Goal: Answer question/provide support

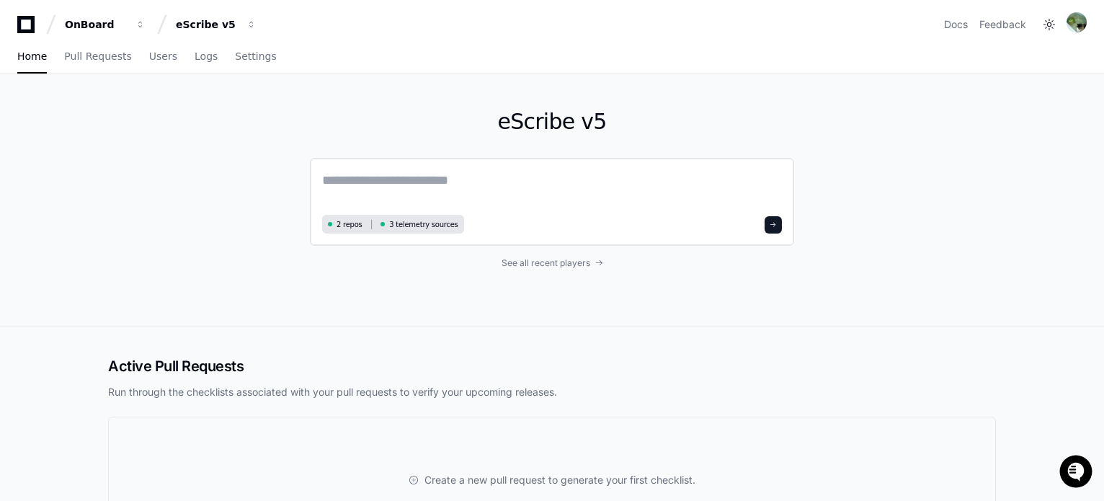
click at [386, 174] on textarea at bounding box center [552, 190] width 460 height 40
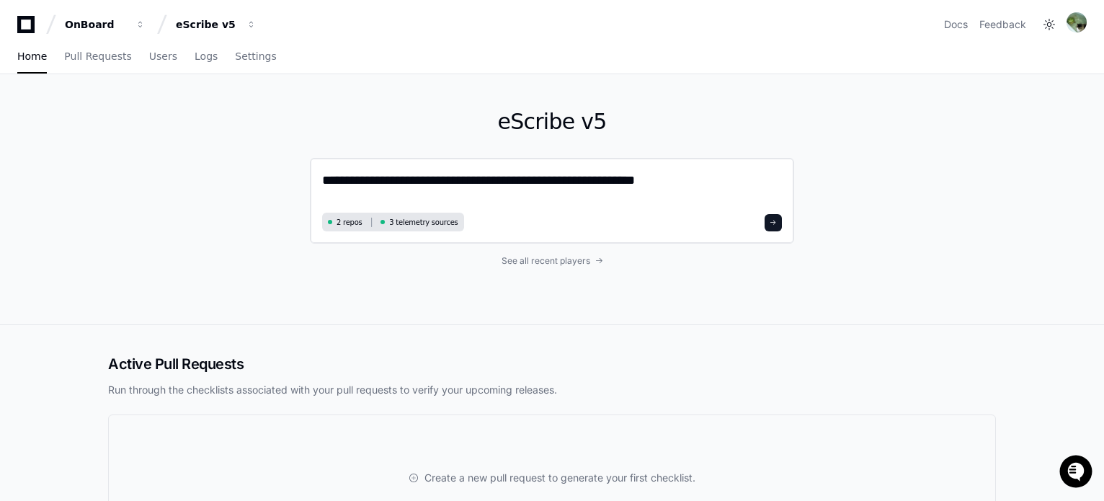
paste textarea "**********"
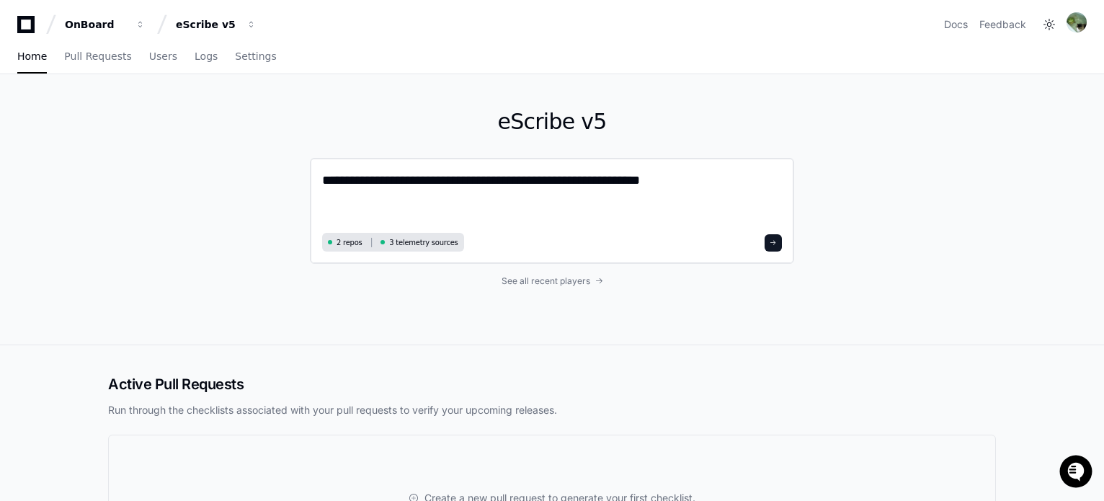
paste textarea "**********"
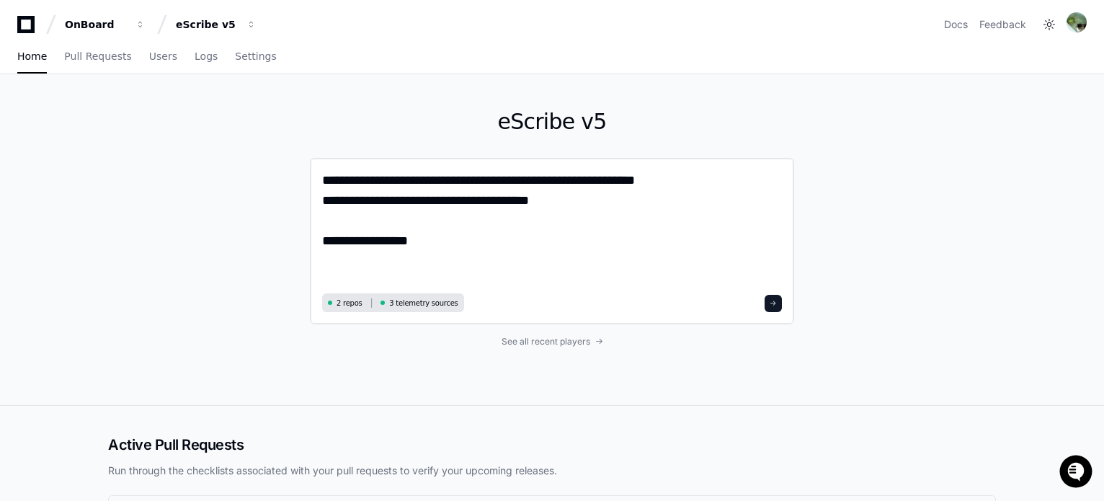
paste textarea "**********"
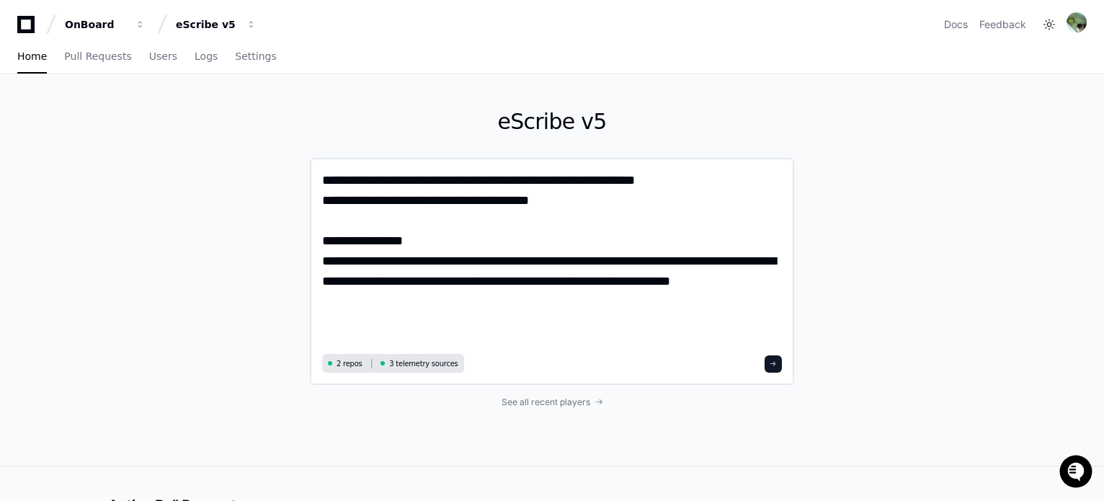
paste textarea "**********"
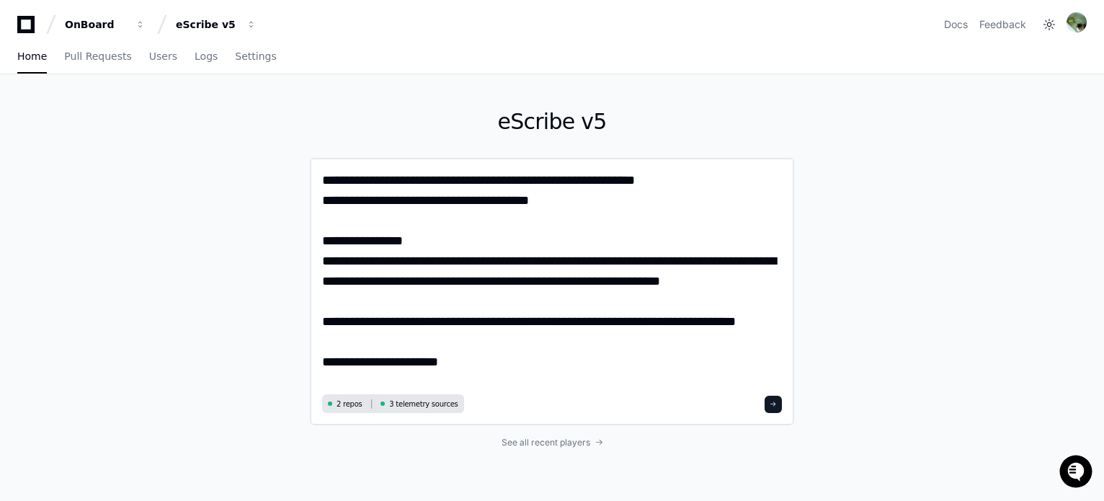
type textarea "**********"
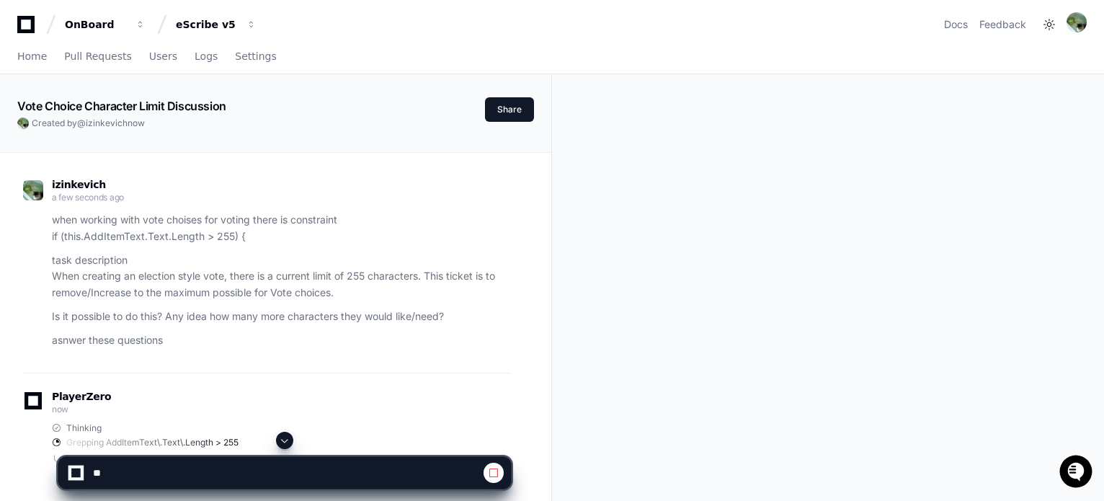
drag, startPoint x: 433, startPoint y: 204, endPoint x: 652, endPoint y: 92, distance: 247.0
click at [652, 92] on div "Vote Choice Character Limit Discussion Created by @ izinkevich now Share izinke…" at bounding box center [552, 404] width 1104 height 661
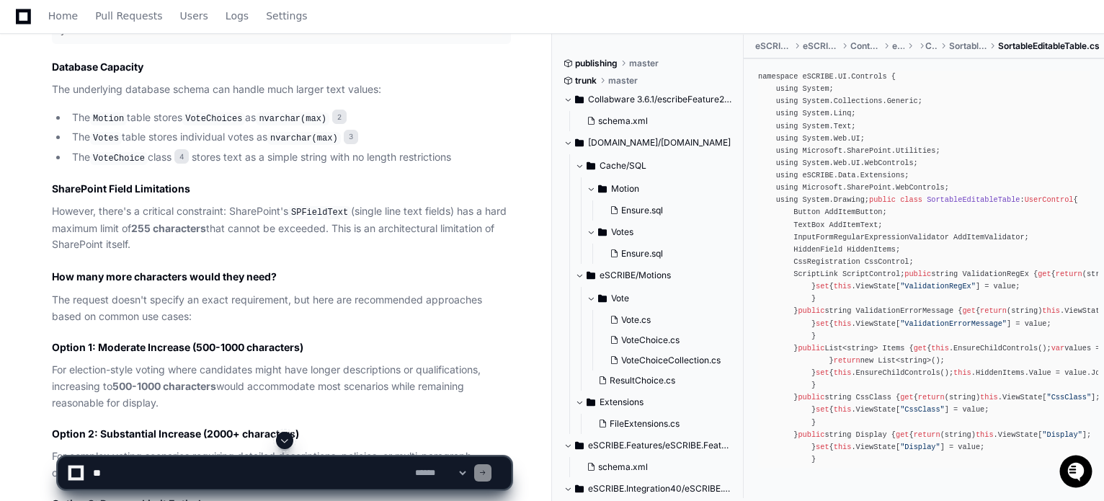
scroll to position [1114, 0]
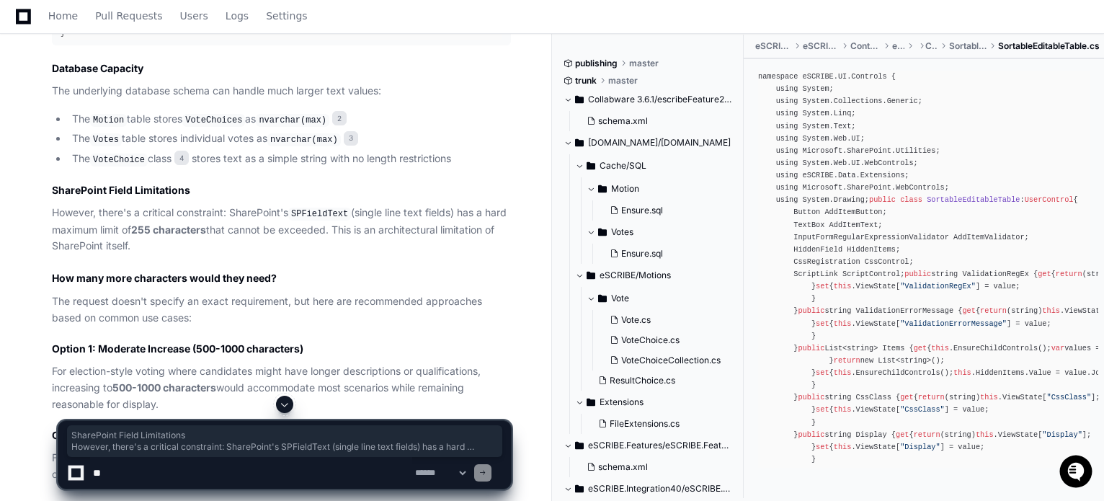
drag, startPoint x: 142, startPoint y: 239, endPoint x: 47, endPoint y: 201, distance: 102.3
click at [47, 201] on div "SortableEditableTable.cs 1 Ensure.sql 2 Ensure.sql 3 VoteChoice.cs 4 Based on m…" at bounding box center [267, 274] width 488 height 1115
copy article "SharePoint Field Limitations However, there's a critical constraint: SharePoint…"
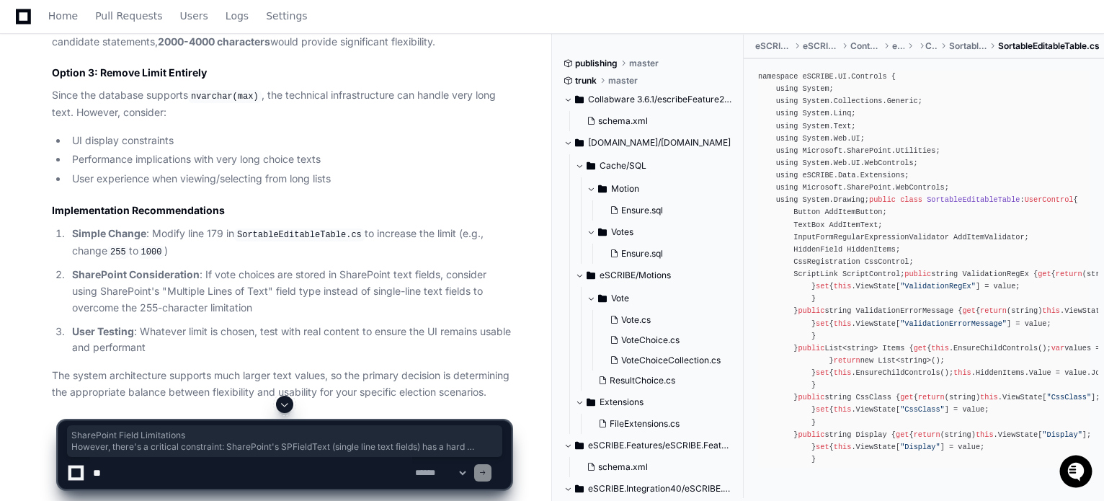
scroll to position [1583, 0]
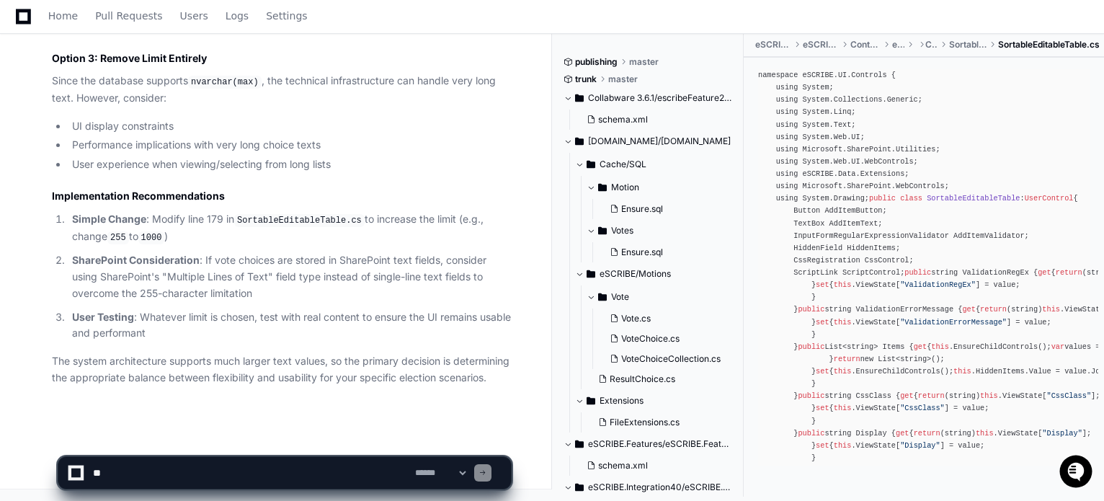
click at [182, 478] on textarea at bounding box center [251, 473] width 322 height 32
type textarea "*"
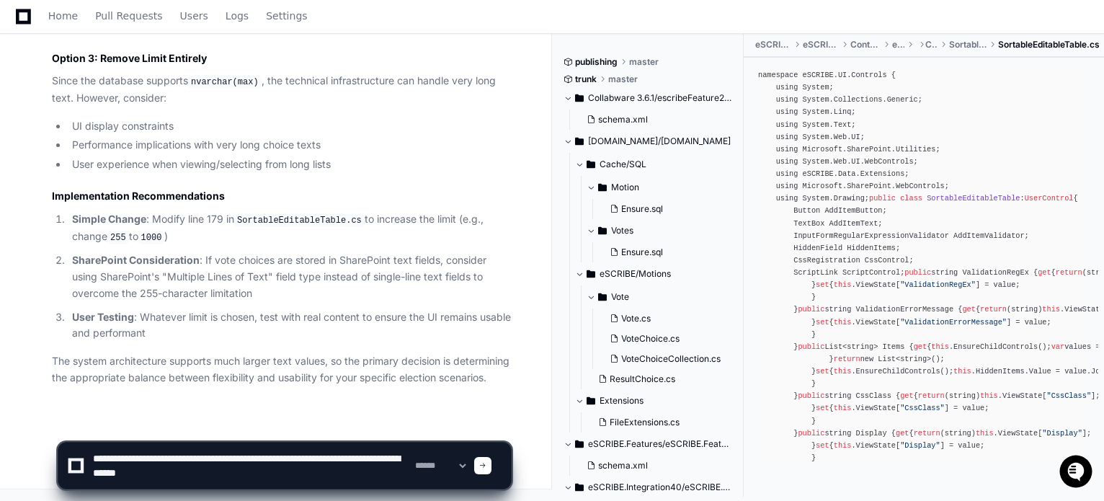
type textarea "**********"
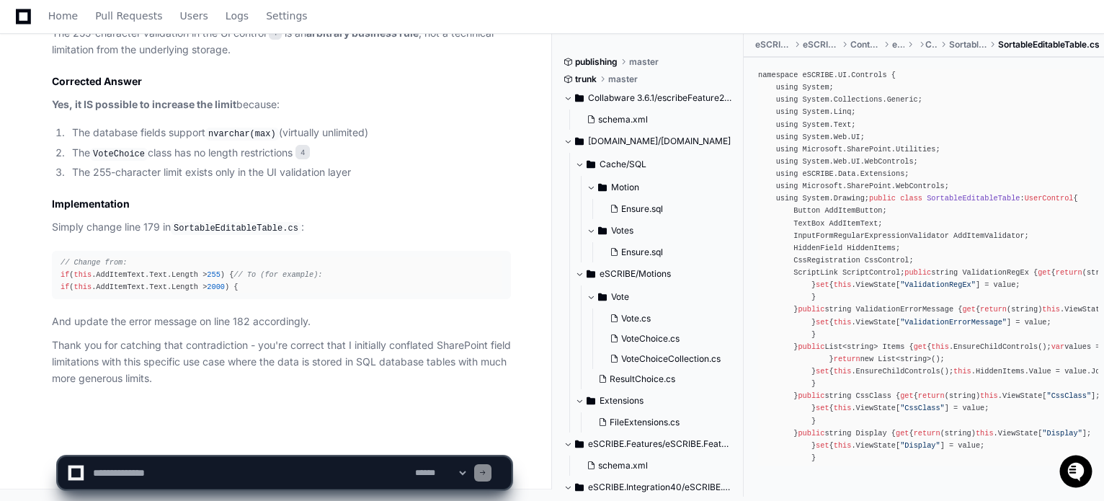
scroll to position [2486, 0]
click at [236, 466] on textarea at bounding box center [251, 473] width 322 height 32
type textarea "**********"
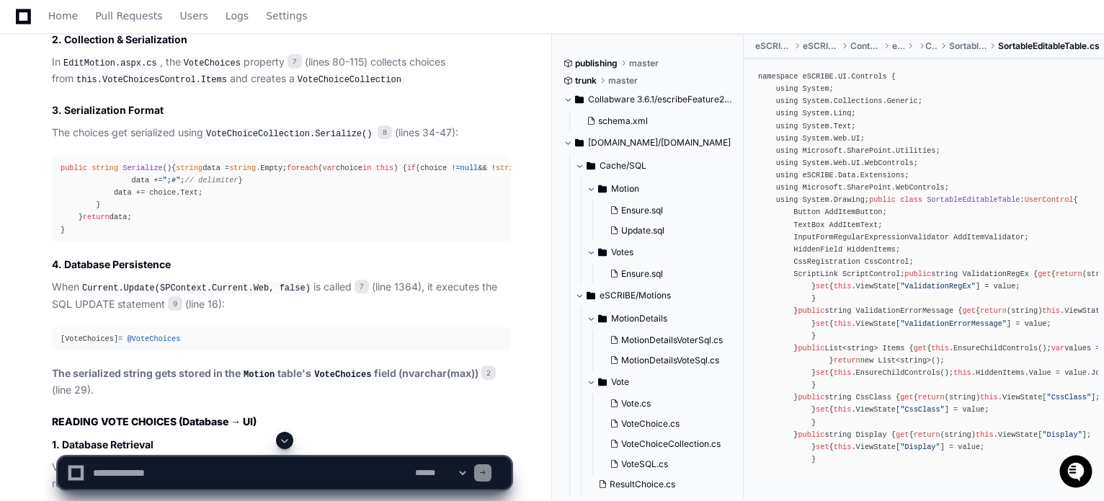
scroll to position [3344, 0]
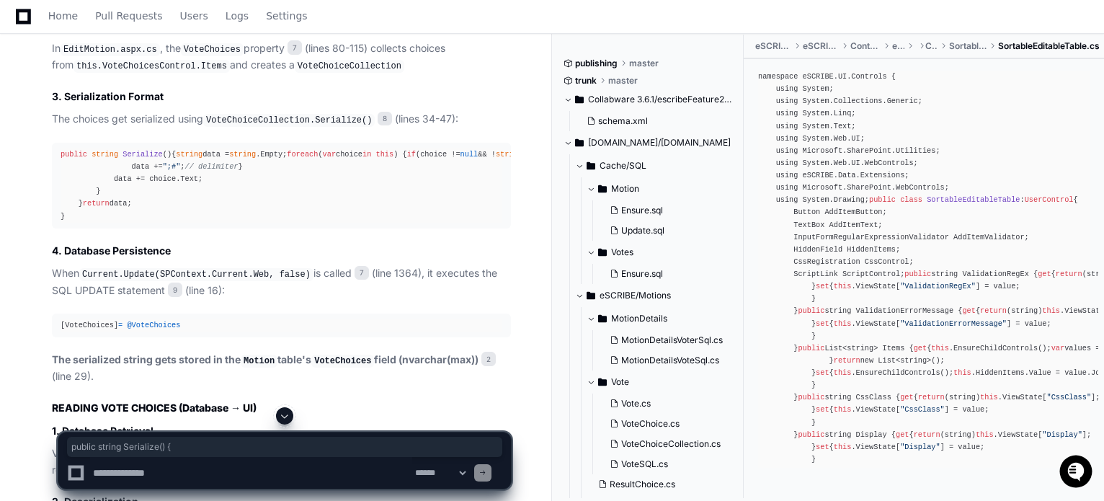
drag, startPoint x: 61, startPoint y: 195, endPoint x: 181, endPoint y: 194, distance: 120.4
click at [181, 194] on div "public string Serialize () { string data = string .Empty; foreach ( var choice …" at bounding box center [282, 186] width 442 height 74
copy div "public string Serialize () {"
drag, startPoint x: 77, startPoint y: 210, endPoint x: 182, endPoint y: 211, distance: 104.5
click at [182, 211] on div "public string Serialize () { string data = string .Empty; foreach ( var choice …" at bounding box center [282, 186] width 442 height 74
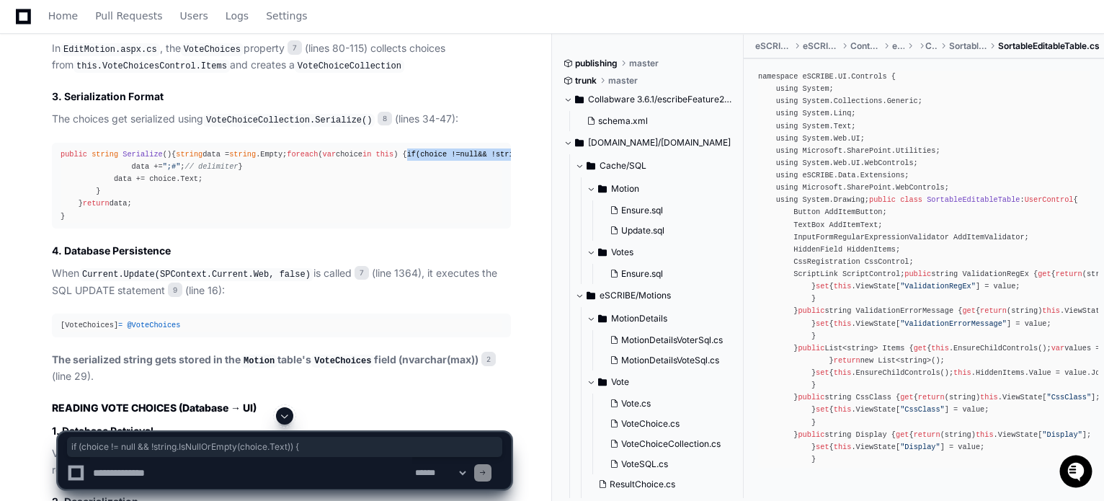
drag, startPoint x: 92, startPoint y: 233, endPoint x: 316, endPoint y: 232, distance: 224.9
click at [340, 223] on div "public string Serialize () { string data = string .Empty; foreach ( var choice …" at bounding box center [282, 186] width 442 height 74
copy div "if (choice != null && ! string .IsNullOrEmpty(choice.Text)) {"
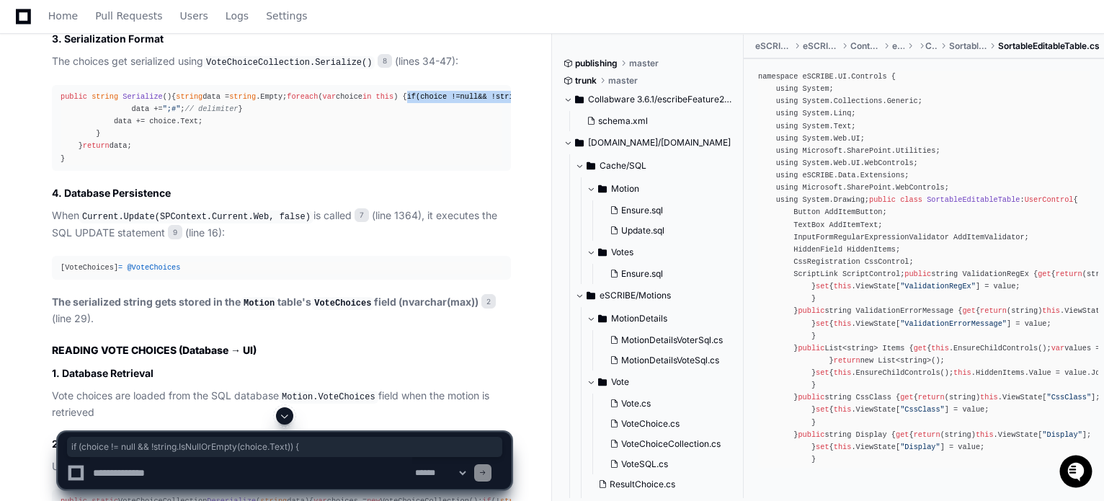
scroll to position [3489, 0]
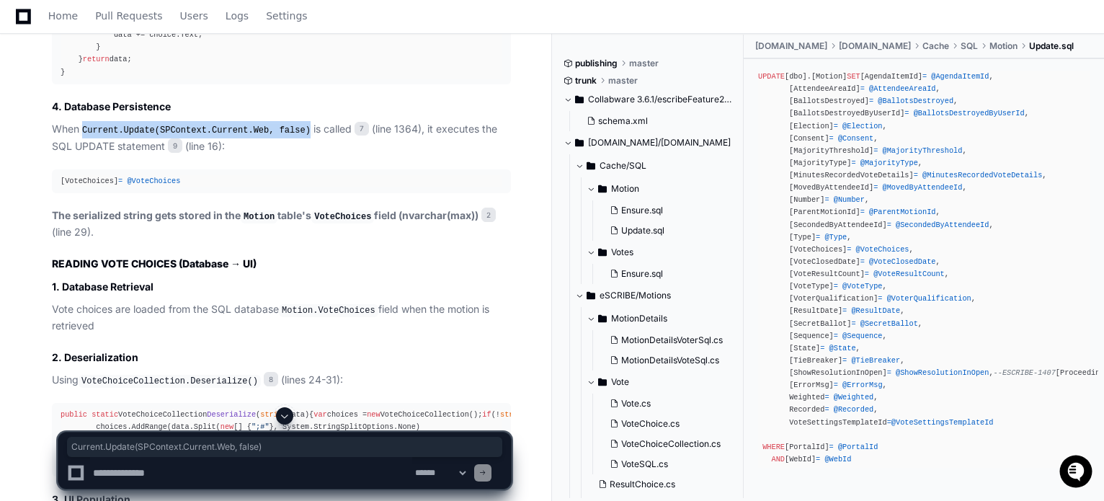
drag, startPoint x: 84, startPoint y: 244, endPoint x: 298, endPoint y: 248, distance: 213.4
click at [298, 154] on p "When Current.Update(SPContext.Current.Web, false) is called 7 (line 1364), it e…" at bounding box center [281, 137] width 459 height 33
copy code "Current.Update(SPContext.Current.Web, false)"
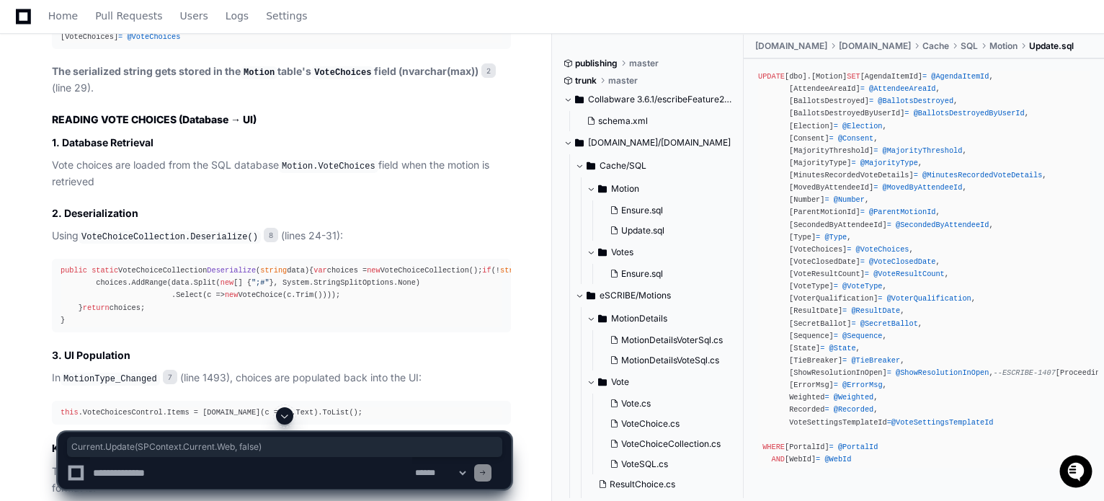
scroll to position [3705, 0]
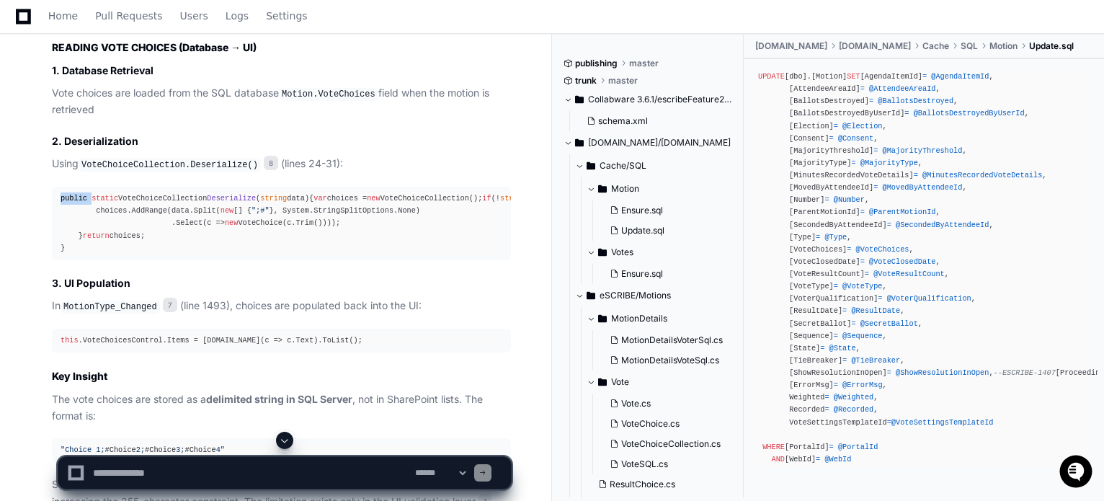
drag, startPoint x: 58, startPoint y: 313, endPoint x: 90, endPoint y: 308, distance: 32.1
click at [89, 260] on pre "public static VoteChoiceCollection Deserialize ( string data ) { var choices = …" at bounding box center [281, 224] width 459 height 74
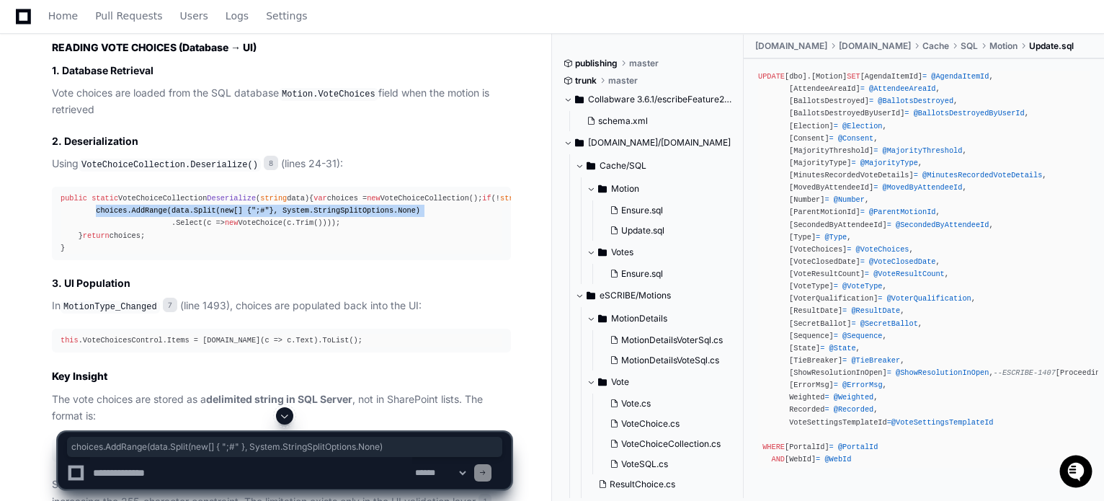
drag, startPoint x: 93, startPoint y: 347, endPoint x: 402, endPoint y: 345, distance: 308.6
click at [402, 254] on div "public static VoteChoiceCollection Deserialize ( string data ) { var choices = …" at bounding box center [282, 223] width 442 height 62
copy div "choices.AddRange(data.Split( new [] { ";#" }, System.StringSplitOptions.None)"
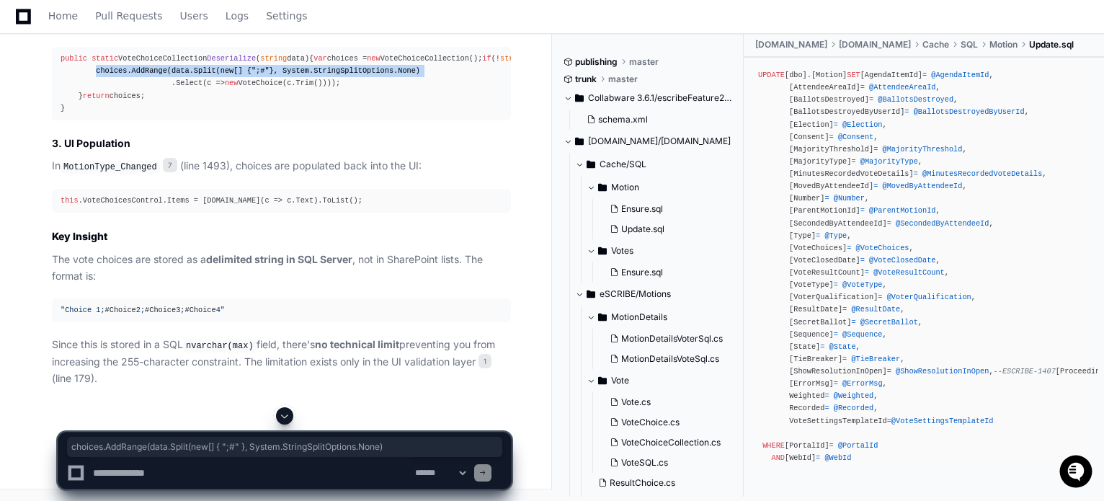
scroll to position [3994, 0]
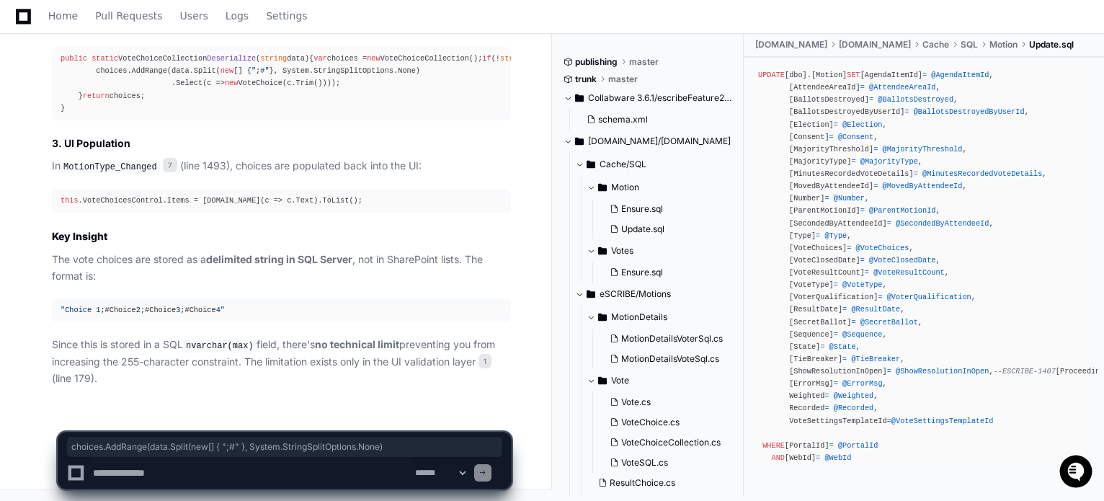
click at [161, 477] on textarea at bounding box center [251, 473] width 322 height 32
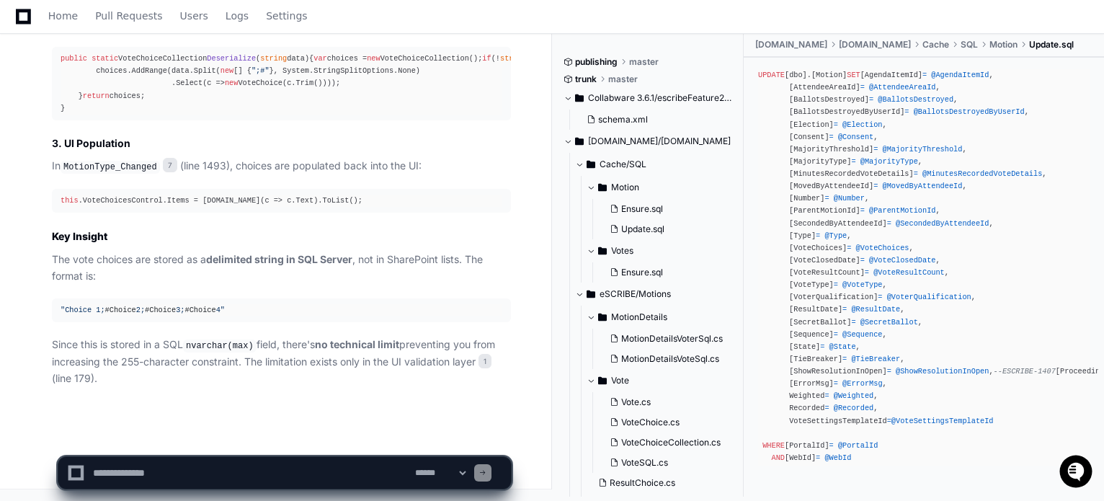
click at [183, 466] on textarea at bounding box center [251, 473] width 322 height 32
type textarea "*"
type textarea "**********"
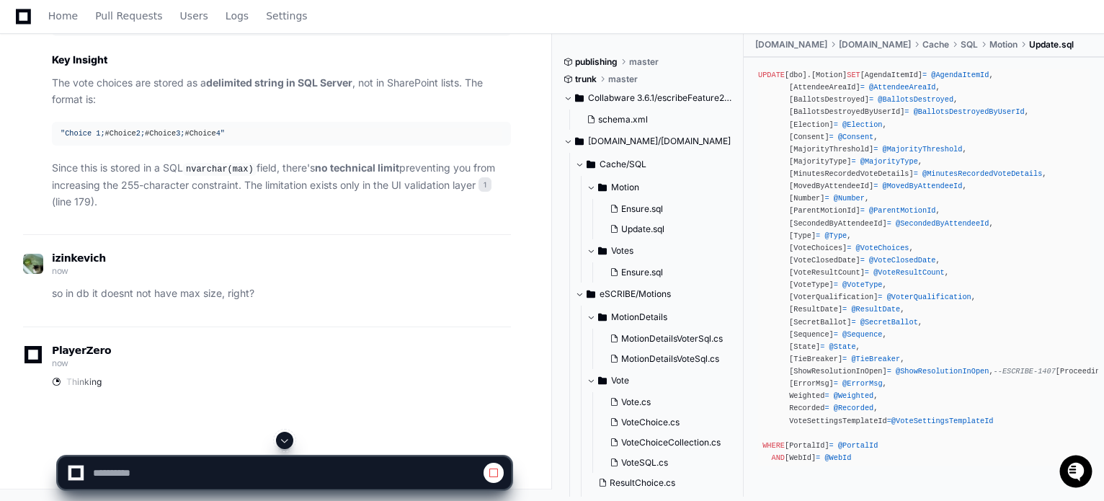
scroll to position [4098, 0]
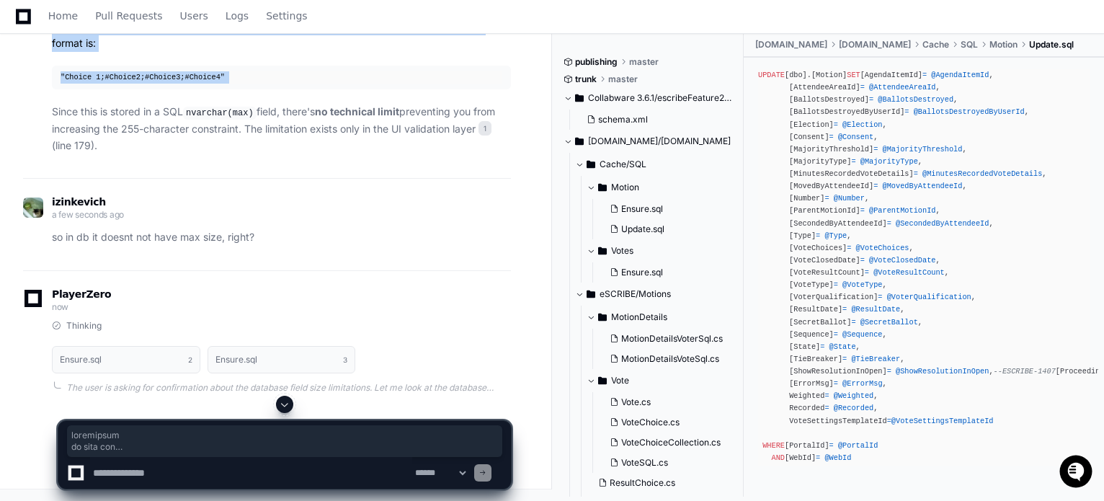
drag, startPoint x: 245, startPoint y: 259, endPoint x: 55, endPoint y: 247, distance: 190.7
click at [79, 154] on p "Since this is stored in a SQL nvarchar(max) field, there's no technical limit p…" at bounding box center [281, 129] width 459 height 50
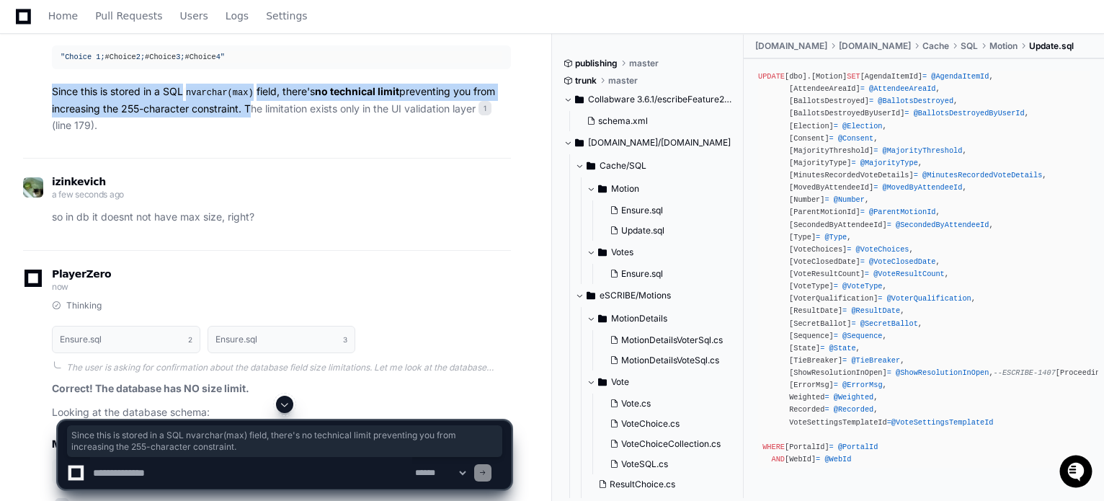
drag, startPoint x: 245, startPoint y: 260, endPoint x: 52, endPoint y: 246, distance: 193.7
click at [52, 133] on p "Since this is stored in a SQL nvarchar(max) field, there's no technical limit p…" at bounding box center [281, 109] width 459 height 50
copy p "Since this is stored in a SQL nvarchar(max) field, there's no technical limit p…"
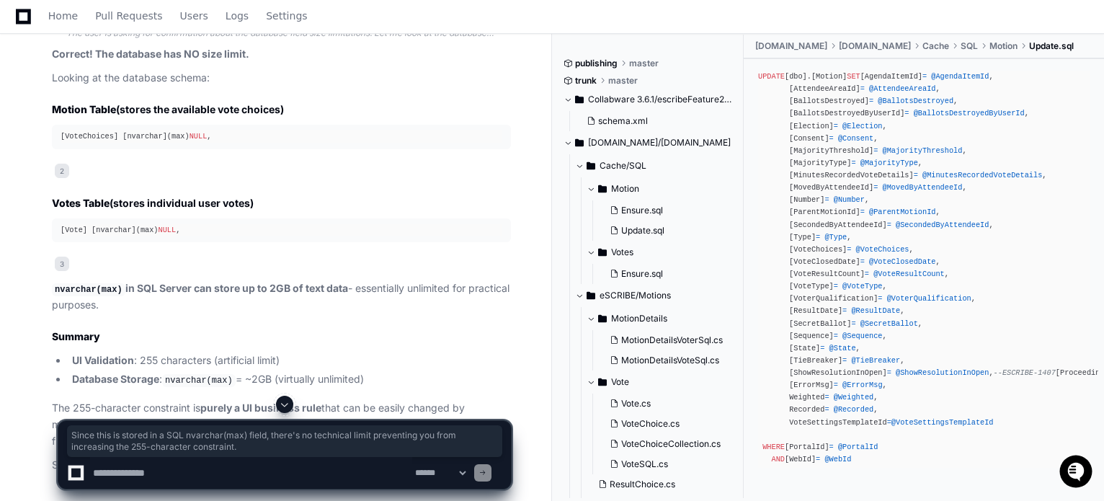
scroll to position [4458, 0]
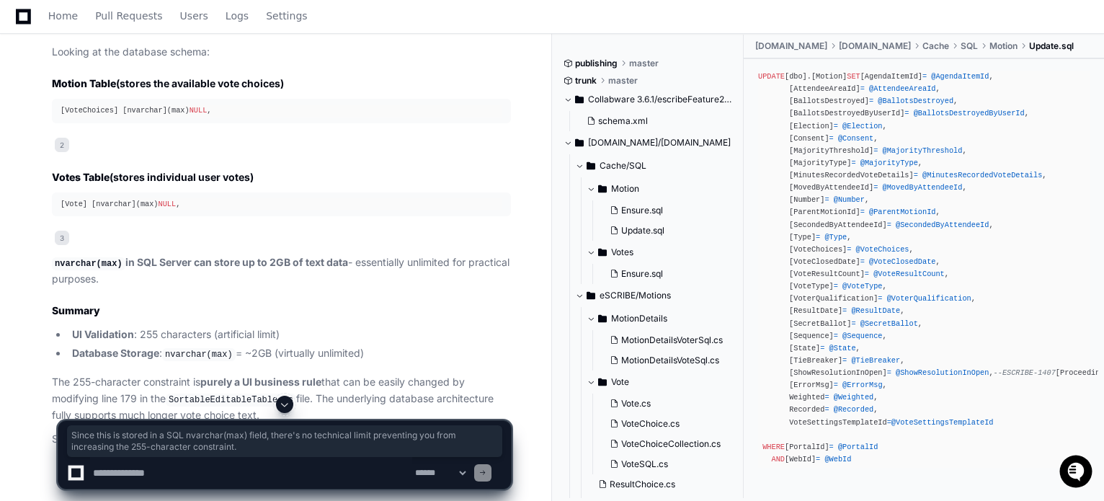
click at [201, 61] on p "Looking at the database schema:" at bounding box center [281, 52] width 459 height 17
